Goal: Transaction & Acquisition: Purchase product/service

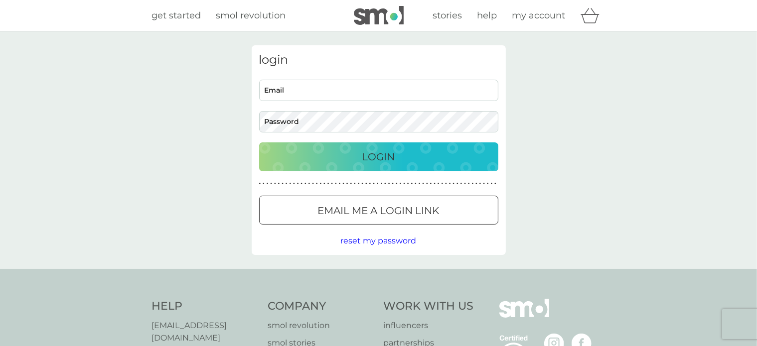
type input "[EMAIL_ADDRESS][DOMAIN_NAME]"
click at [346, 158] on div "Login" at bounding box center [378, 157] width 219 height 16
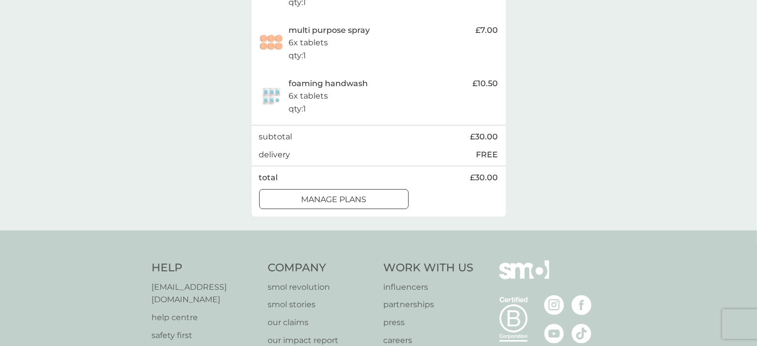
scroll to position [332, 0]
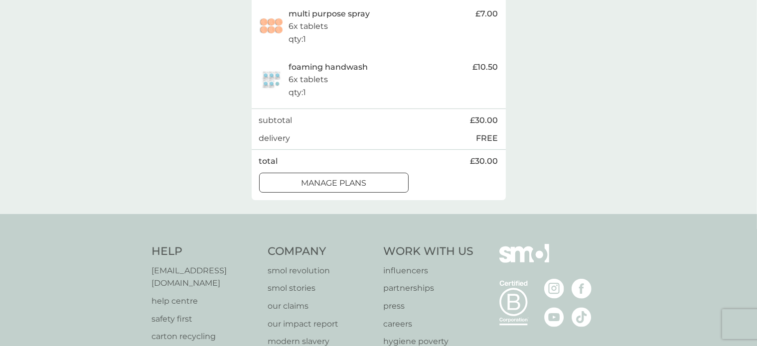
click at [336, 188] on div at bounding box center [334, 183] width 36 height 10
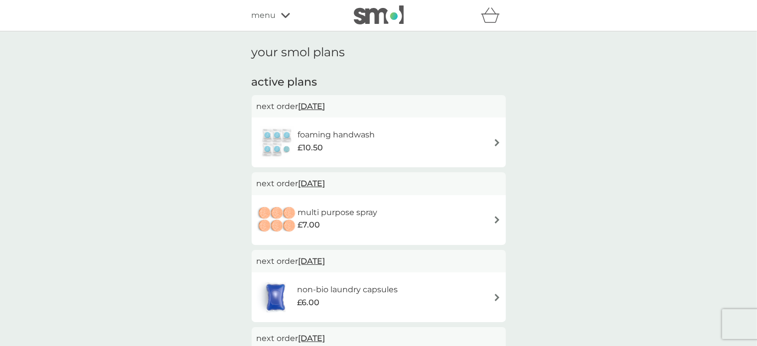
click at [316, 105] on span "11 Oct 2025" at bounding box center [312, 106] width 27 height 19
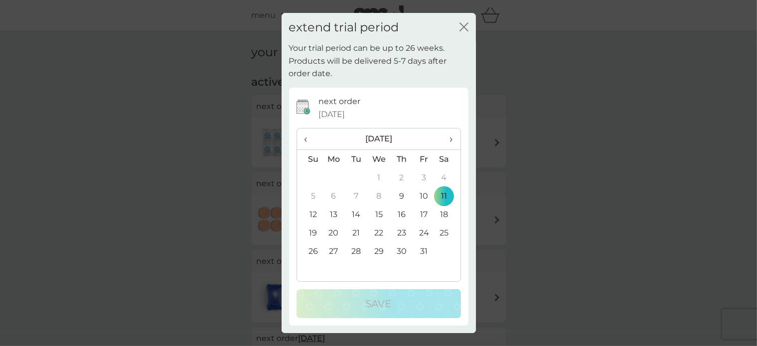
click at [462, 25] on icon "close" at bounding box center [464, 26] width 9 height 9
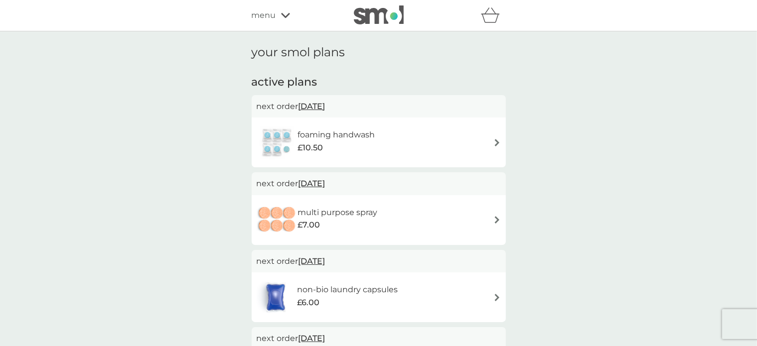
click at [285, 12] on icon at bounding box center [285, 15] width 9 height 6
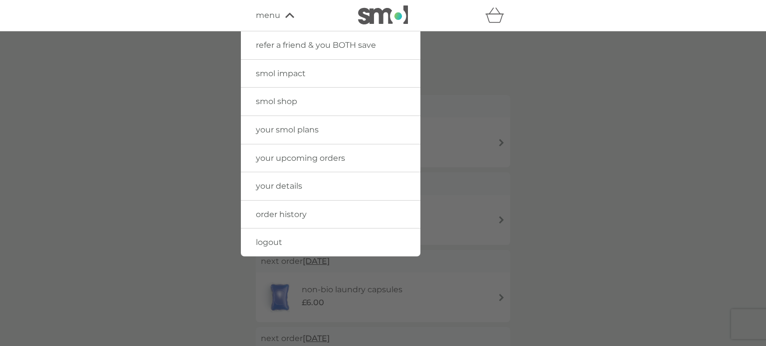
click at [276, 101] on span "smol shop" at bounding box center [276, 101] width 41 height 9
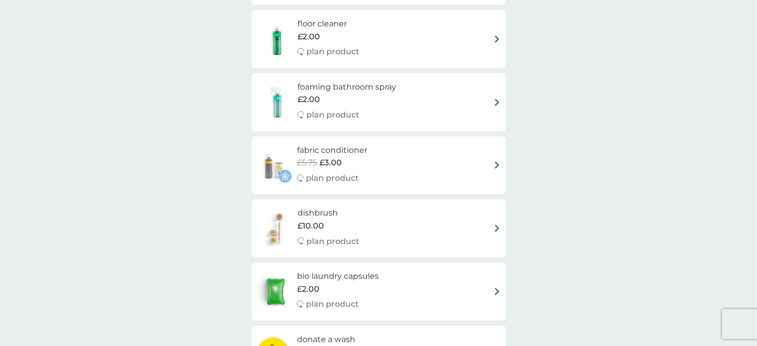
scroll to position [166, 0]
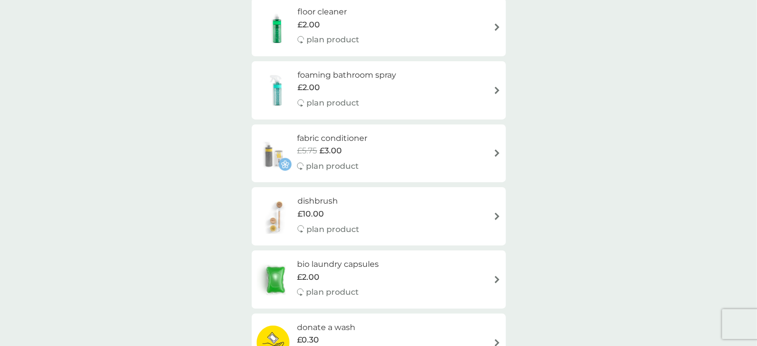
click at [494, 152] on img at bounding box center [497, 153] width 7 height 7
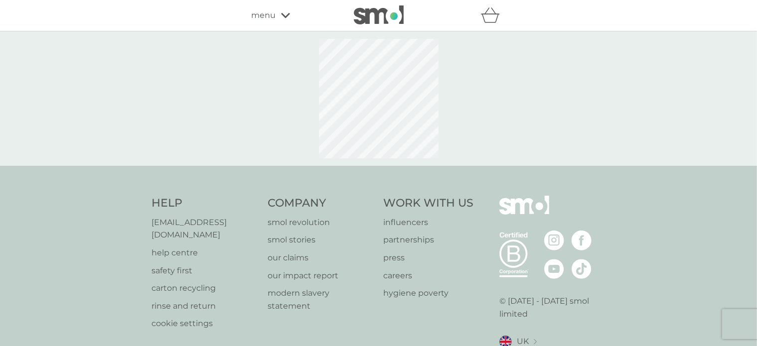
select select "182"
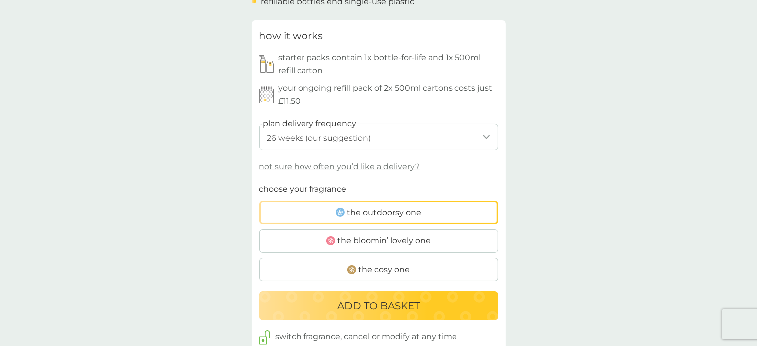
scroll to position [499, 0]
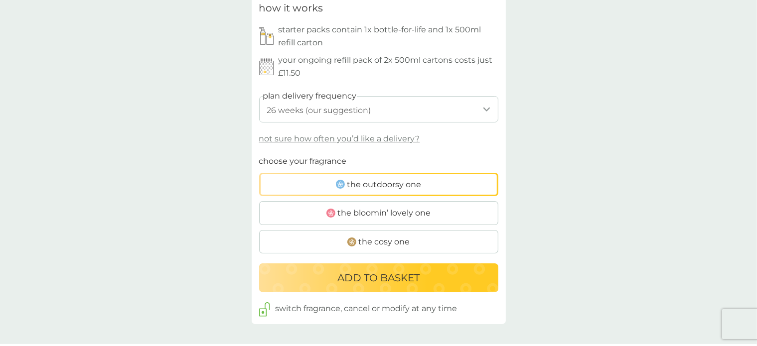
click at [384, 242] on span "the cosy one" at bounding box center [384, 242] width 51 height 13
click at [259, 155] on input "the cosy one" at bounding box center [259, 155] width 0 height 0
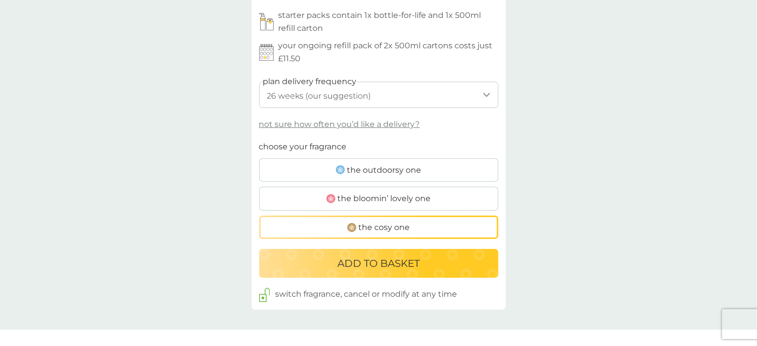
scroll to position [581, 0]
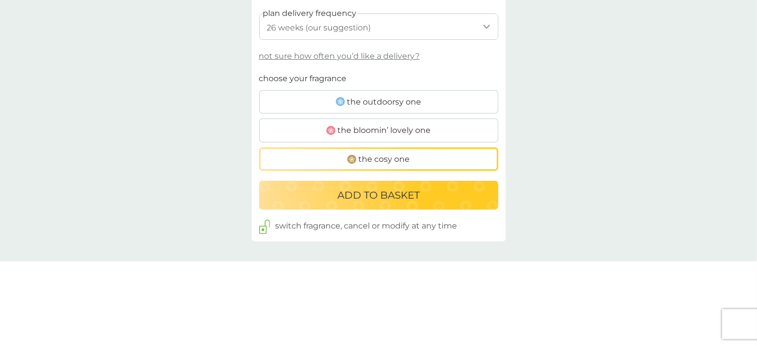
click at [429, 195] on div "ADD TO BASKET" at bounding box center [378, 195] width 219 height 16
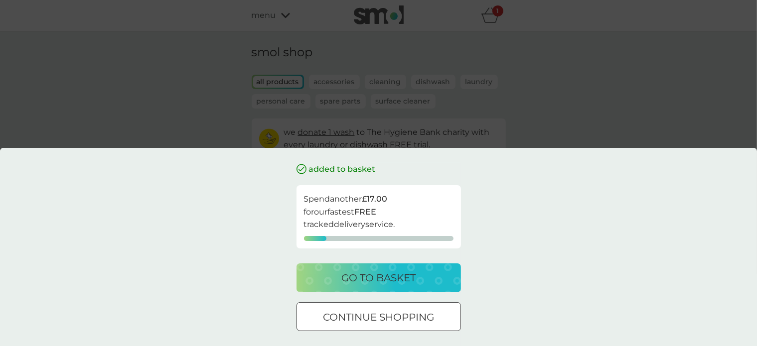
click at [405, 315] on p "continue shopping" at bounding box center [378, 318] width 111 height 16
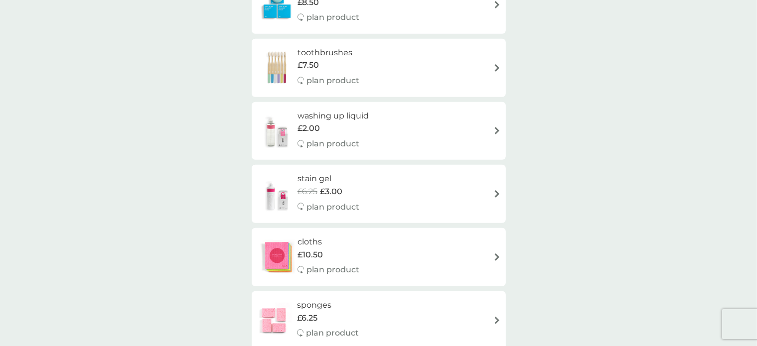
scroll to position [831, 0]
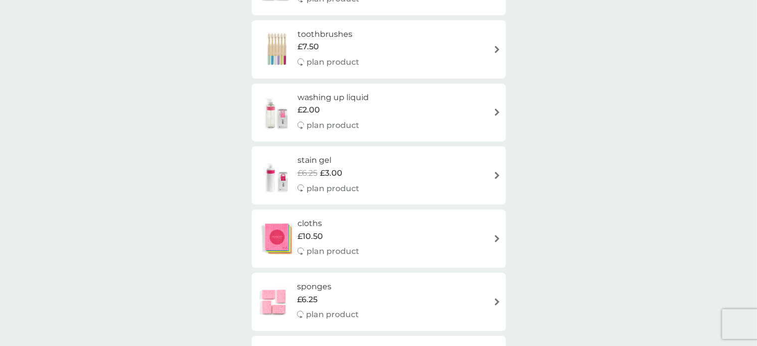
click at [495, 174] on img at bounding box center [497, 175] width 7 height 7
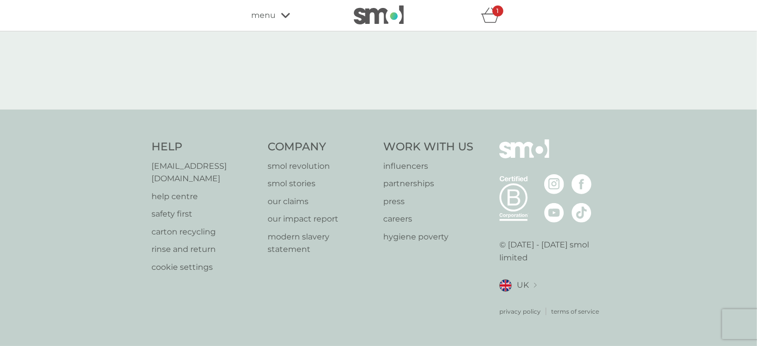
select select "182"
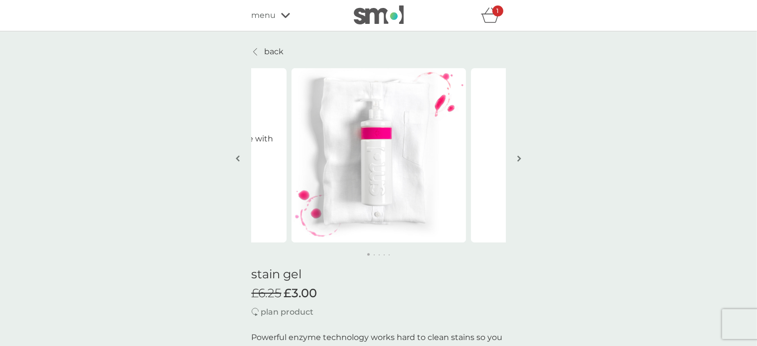
click at [519, 155] on img "button" at bounding box center [519, 158] width 4 height 7
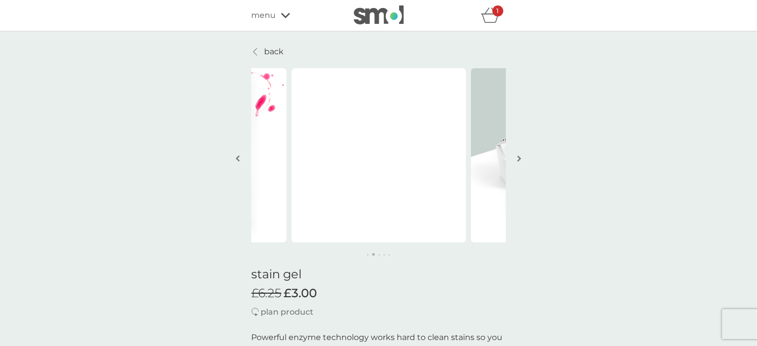
click at [519, 155] on img "button" at bounding box center [519, 158] width 4 height 7
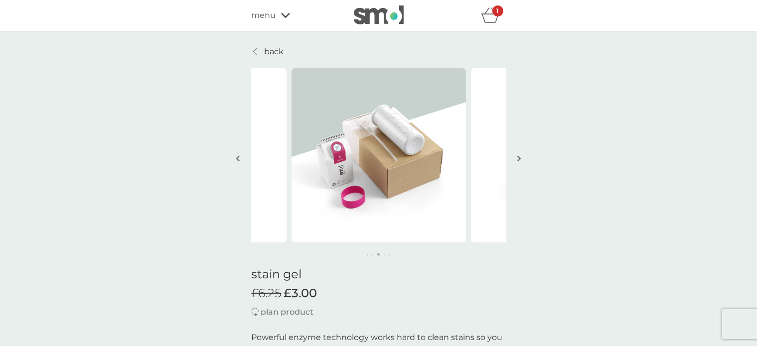
click at [519, 155] on img "button" at bounding box center [519, 158] width 4 height 7
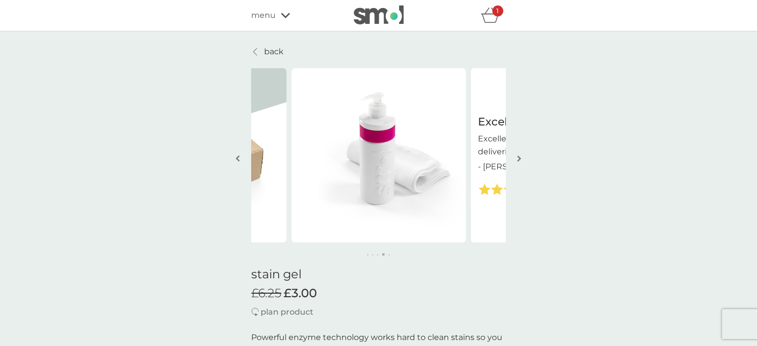
click at [519, 155] on img "button" at bounding box center [519, 158] width 4 height 7
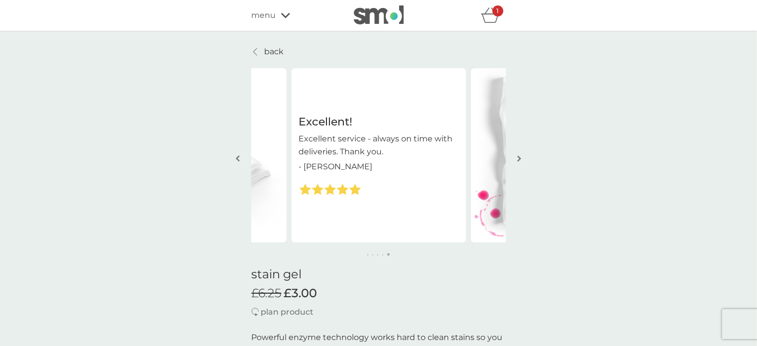
click at [519, 155] on img "button" at bounding box center [519, 158] width 4 height 7
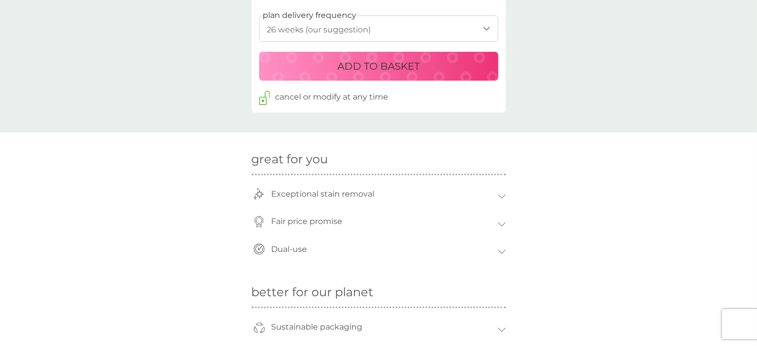
scroll to position [581, 0]
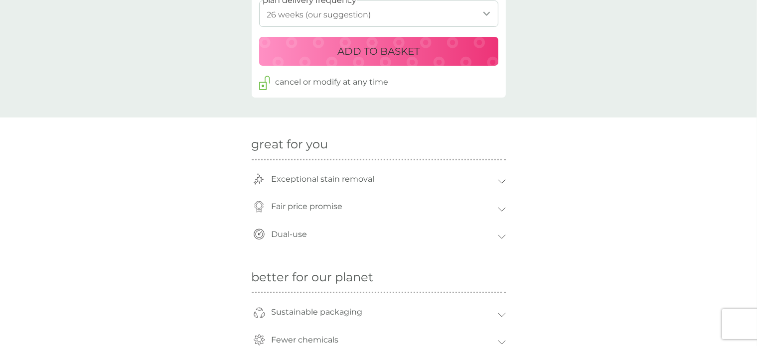
click at [502, 180] on icon at bounding box center [502, 181] width 8 height 4
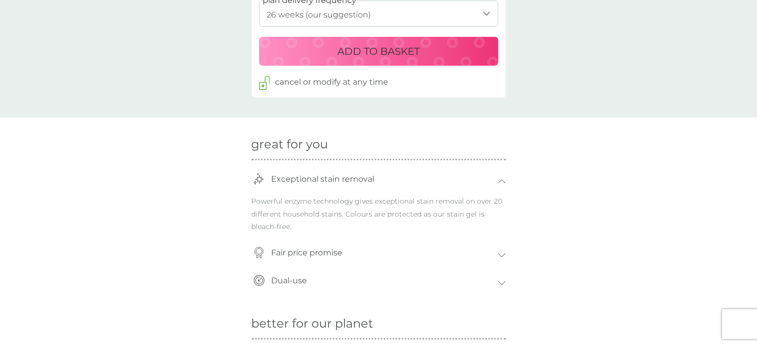
scroll to position [665, 0]
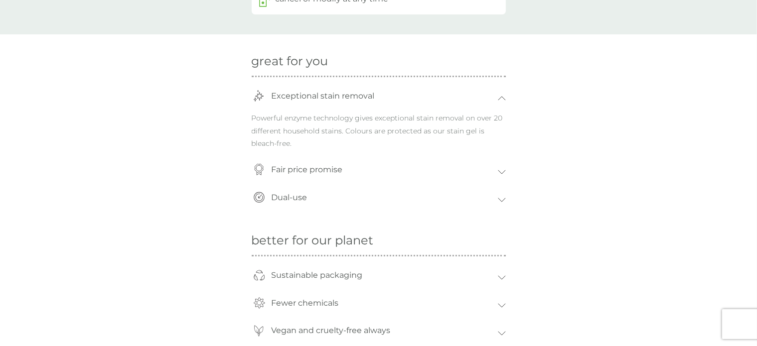
click at [505, 171] on icon at bounding box center [502, 172] width 8 height 4
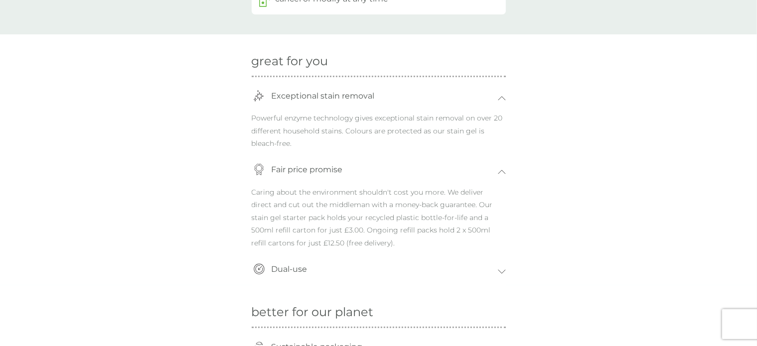
scroll to position [748, 0]
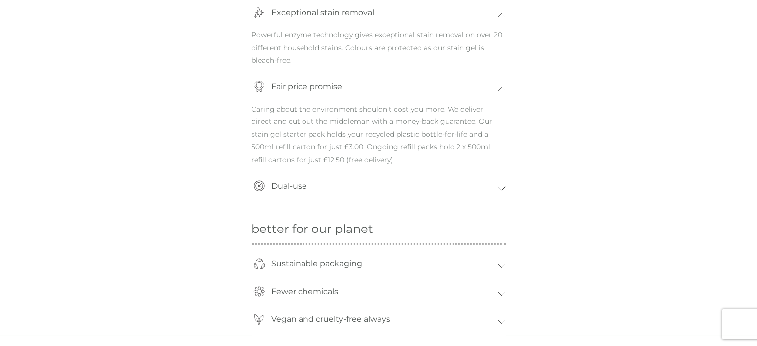
click at [499, 188] on icon at bounding box center [502, 188] width 8 height 4
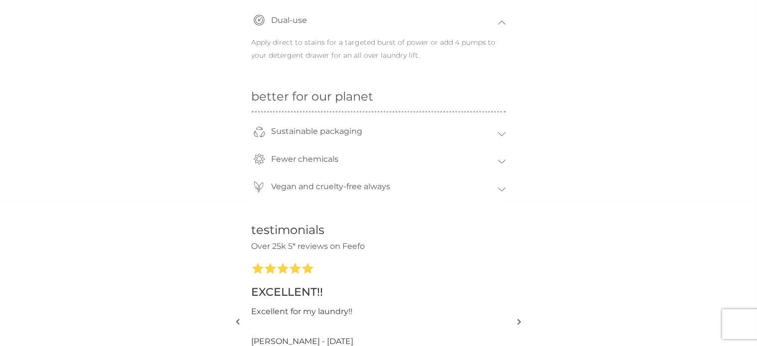
scroll to position [997, 0]
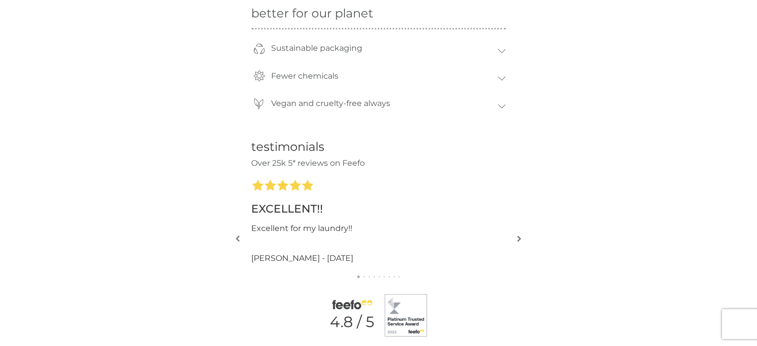
click at [508, 75] on div "better for our planet Sustainable packaging Your bottle-for-life is made from 1…" at bounding box center [378, 54] width 757 height 134
click at [499, 76] on icon at bounding box center [502, 78] width 8 height 4
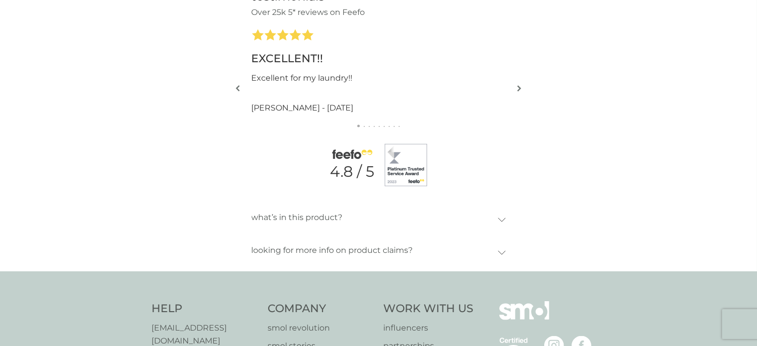
scroll to position [1246, 0]
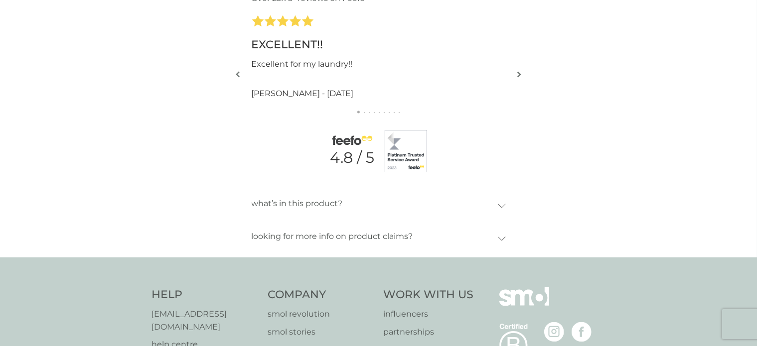
click at [499, 204] on icon at bounding box center [502, 205] width 7 height 3
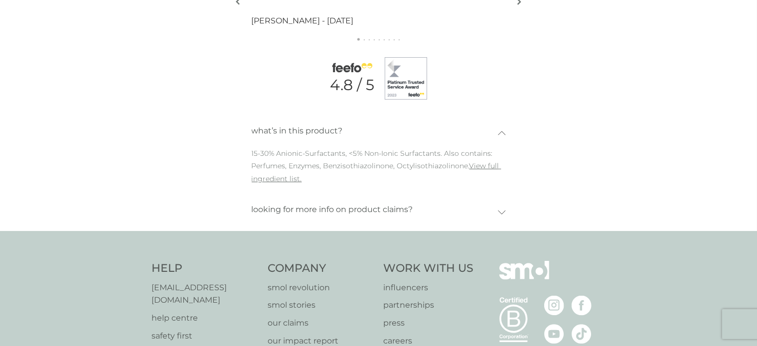
scroll to position [1329, 0]
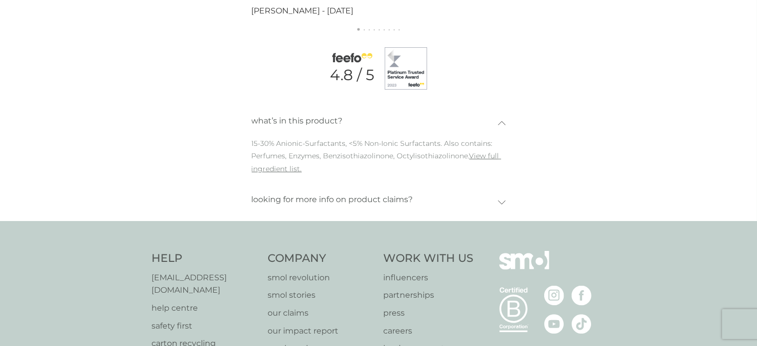
click at [503, 200] on icon at bounding box center [502, 202] width 8 height 4
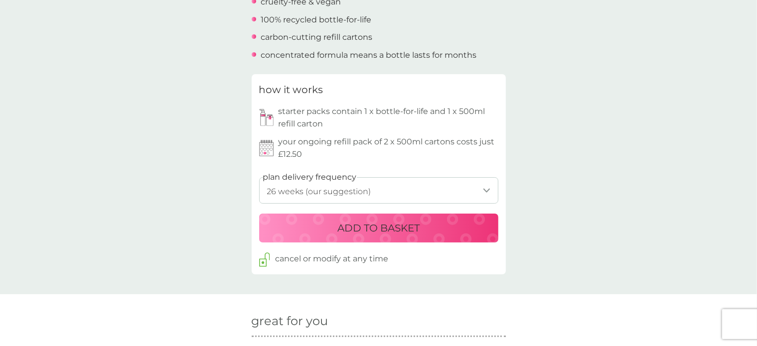
scroll to position [415, 0]
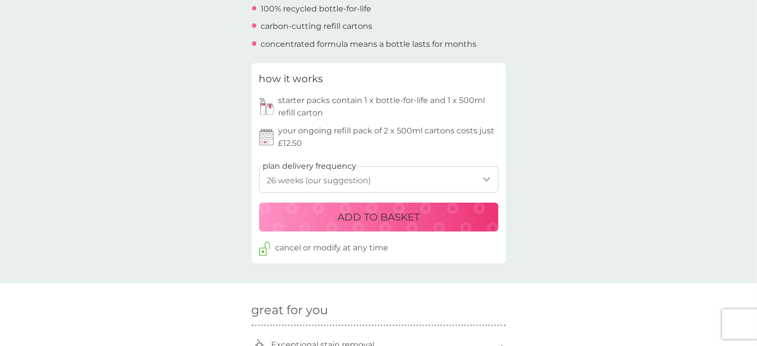
click at [340, 220] on p "ADD TO BASKET" at bounding box center [379, 217] width 82 height 16
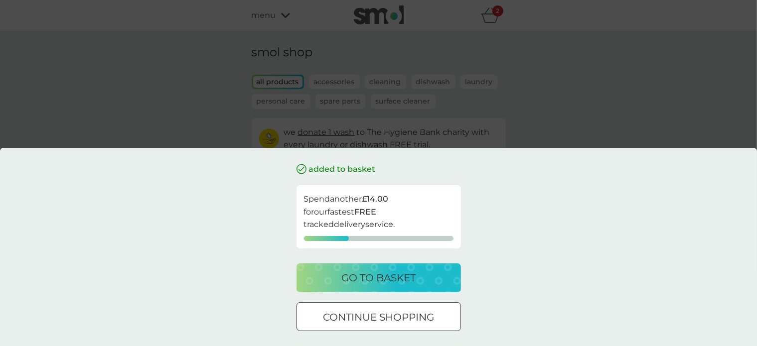
click at [382, 278] on p "go to basket" at bounding box center [379, 278] width 74 height 16
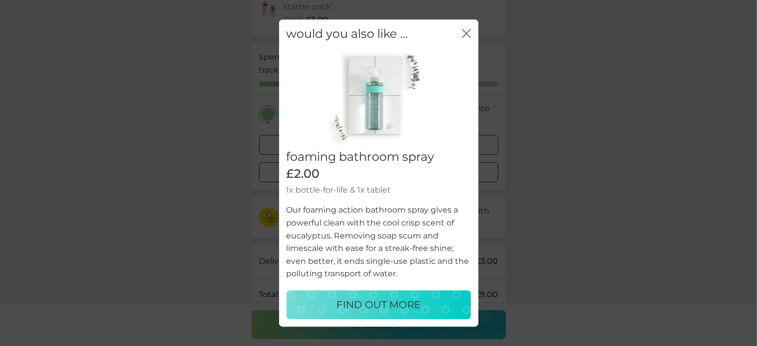
scroll to position [166, 0]
click at [467, 31] on icon "close" at bounding box center [469, 33] width 4 height 8
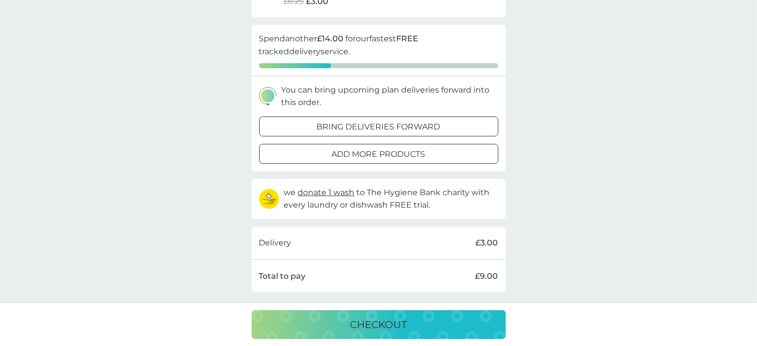
click at [386, 319] on p "checkout" at bounding box center [378, 325] width 57 height 16
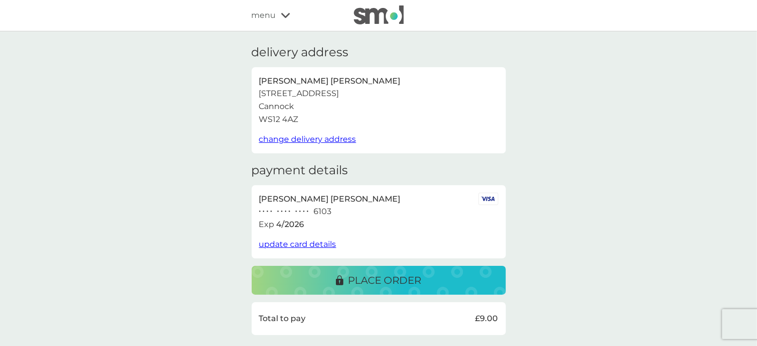
click at [435, 280] on div "place order" at bounding box center [379, 281] width 234 height 16
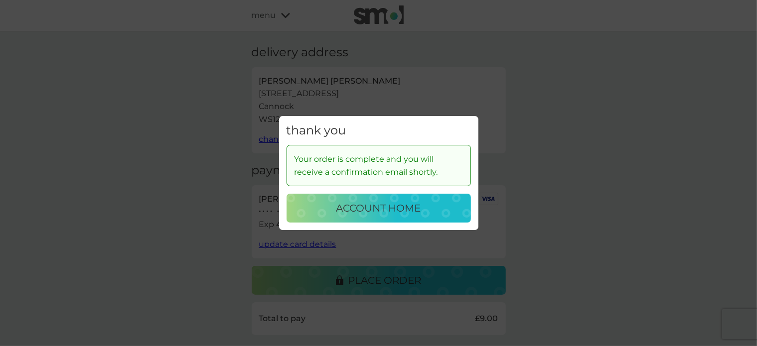
click at [395, 209] on p "account home" at bounding box center [379, 208] width 85 height 16
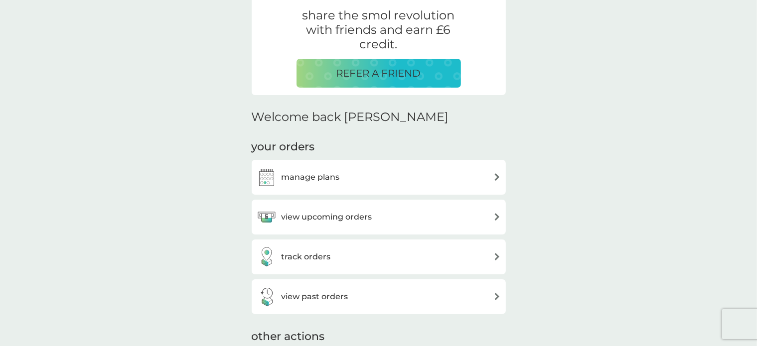
click at [497, 175] on img at bounding box center [497, 176] width 7 height 7
